Goal: Information Seeking & Learning: Learn about a topic

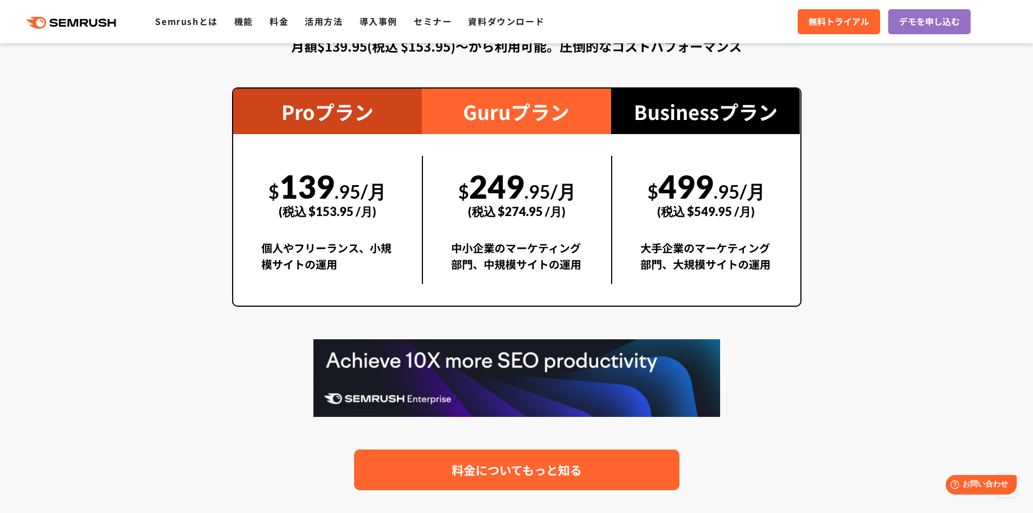
click at [542, 469] on span "料金についてもっと知る" at bounding box center [517, 469] width 130 height 19
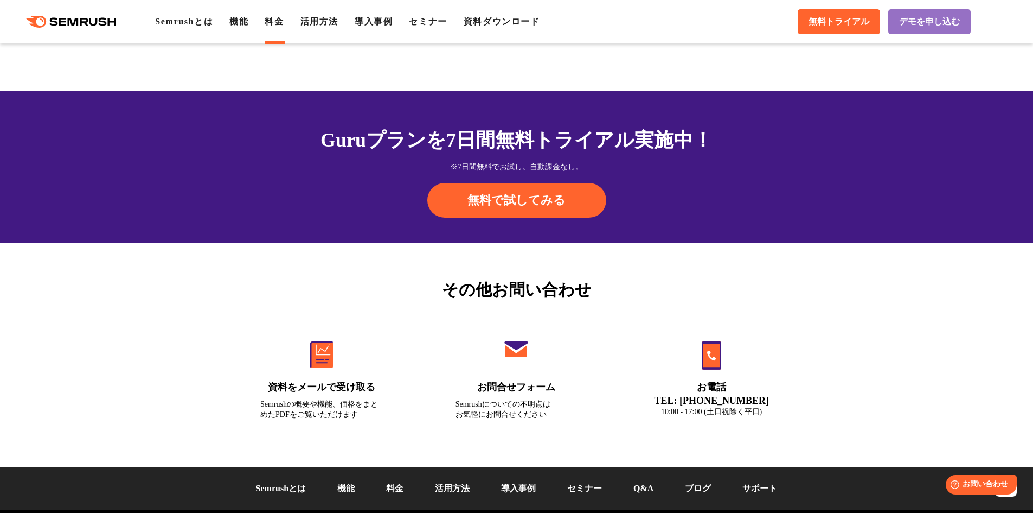
scroll to position [3636, 0]
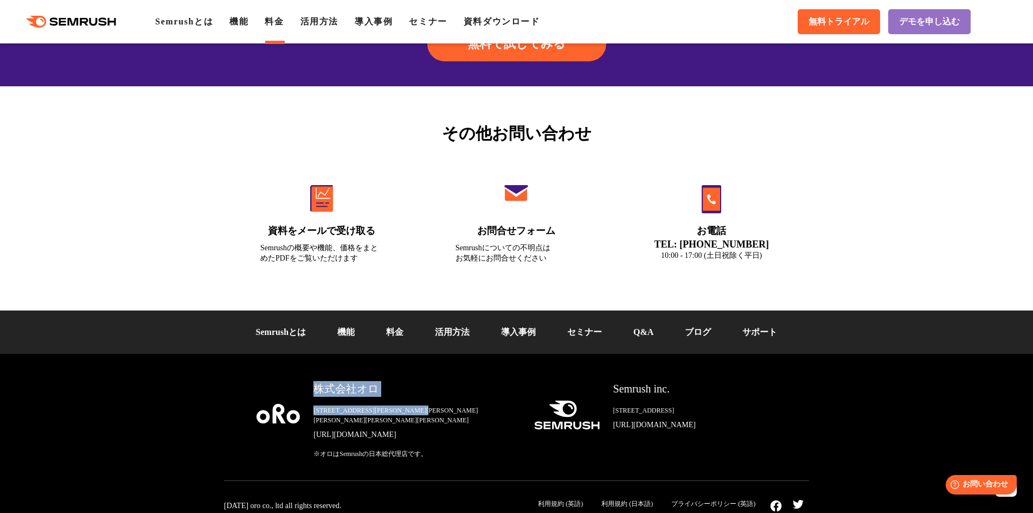
drag, startPoint x: 314, startPoint y: 386, endPoint x: 463, endPoint y: 415, distance: 151.4
click at [463, 415] on div "株式会社オロ 〒153-0063　東京都目黒区目黒3-9-1 目黒須田ビル https://www.oro.com/ja/ ※オロはSemrushの日本総代理…" at bounding box center [408, 420] width 216 height 78
click at [413, 452] on div "株式会社オロ 〒153-0063　東京都目黒区目黒3-9-1 目黒須田ビル https://www.oro.com/ja/ ※オロはSemrushの日本総代理…" at bounding box center [516, 431] width 585 height 100
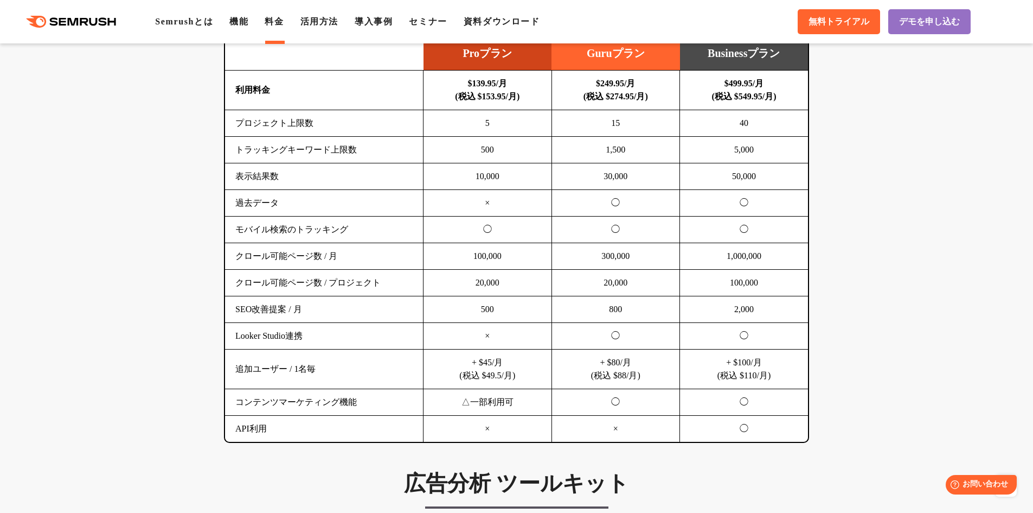
scroll to position [542, 0]
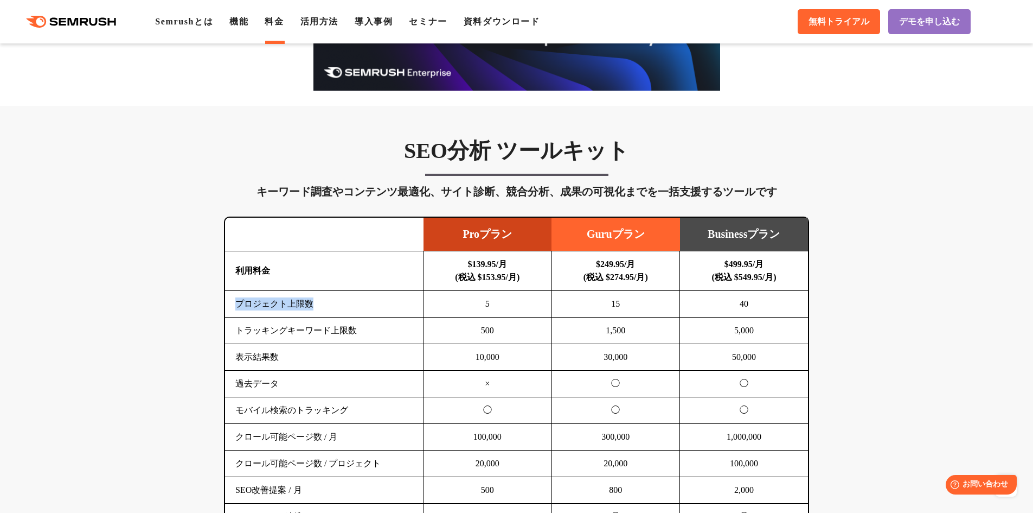
drag, startPoint x: 236, startPoint y: 304, endPoint x: 310, endPoint y: 303, distance: 74.3
click at [310, 303] on td "プロジェクト上限数" at bounding box center [324, 304] width 198 height 27
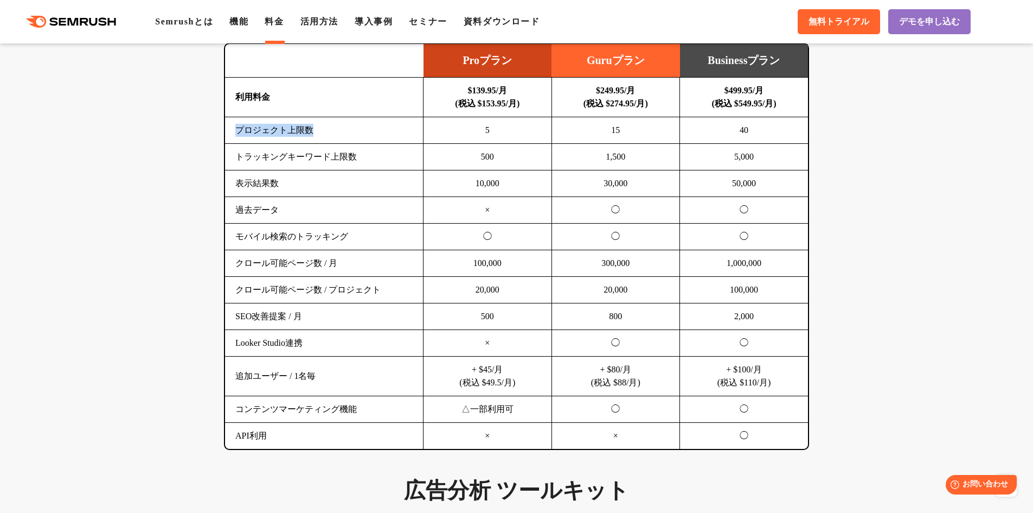
scroll to position [723, 0]
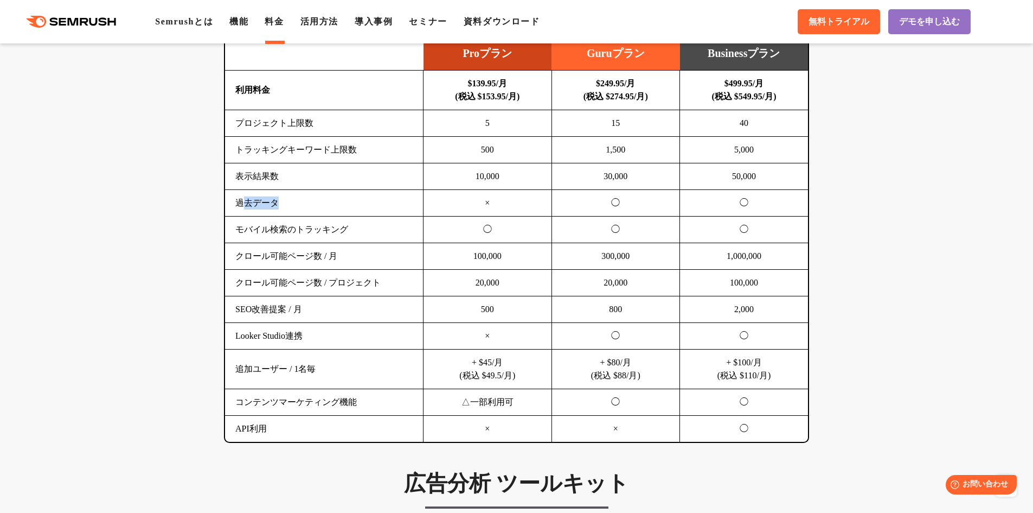
drag, startPoint x: 241, startPoint y: 204, endPoint x: 284, endPoint y: 203, distance: 42.8
click at [284, 203] on td "過去データ" at bounding box center [324, 203] width 198 height 27
click at [239, 206] on td "過去データ" at bounding box center [324, 203] width 198 height 27
drag, startPoint x: 236, startPoint y: 202, endPoint x: 282, endPoint y: 206, distance: 45.8
click at [282, 206] on td "過去データ" at bounding box center [324, 203] width 198 height 27
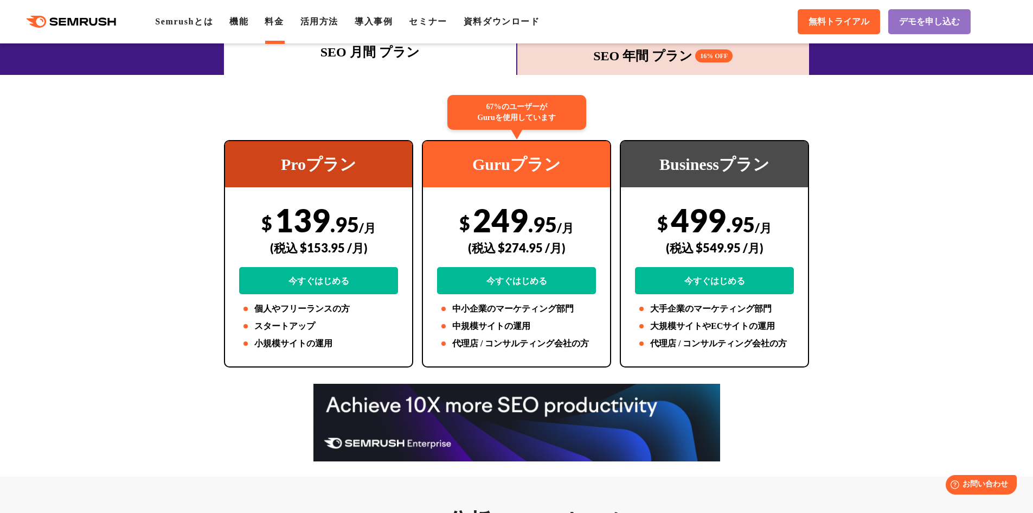
scroll to position [181, 0]
